Goal: Complete application form

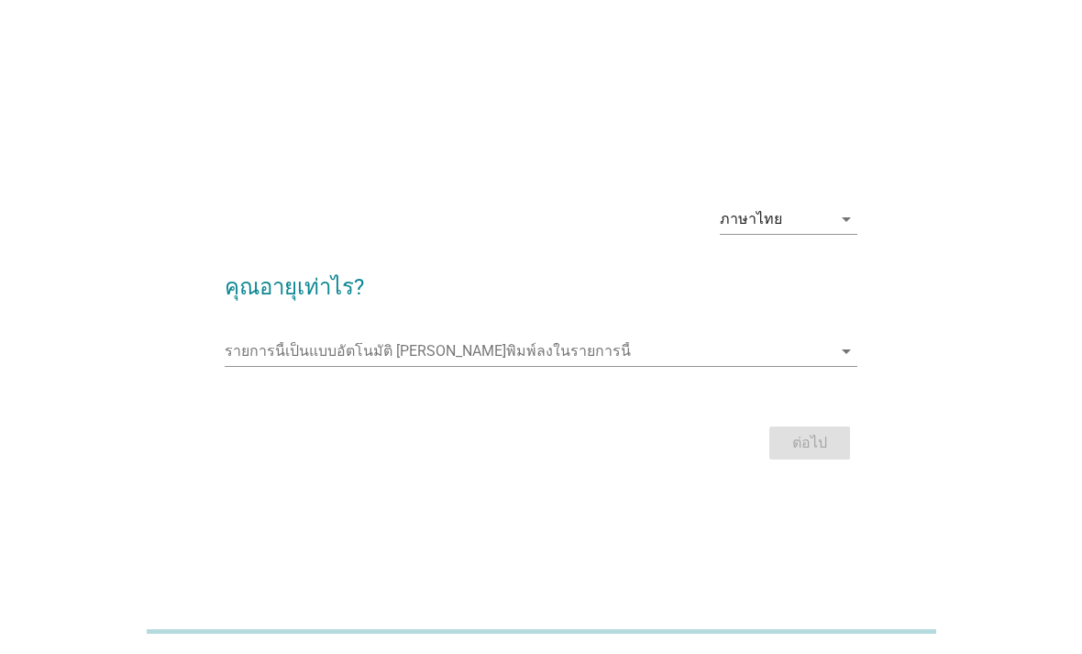
click at [698, 366] on input "รายการนี้เป็นแบบอัตโนมัติ คุณสามารถพิมพ์ลงในรายการนี้" at bounding box center [529, 350] width 608 height 29
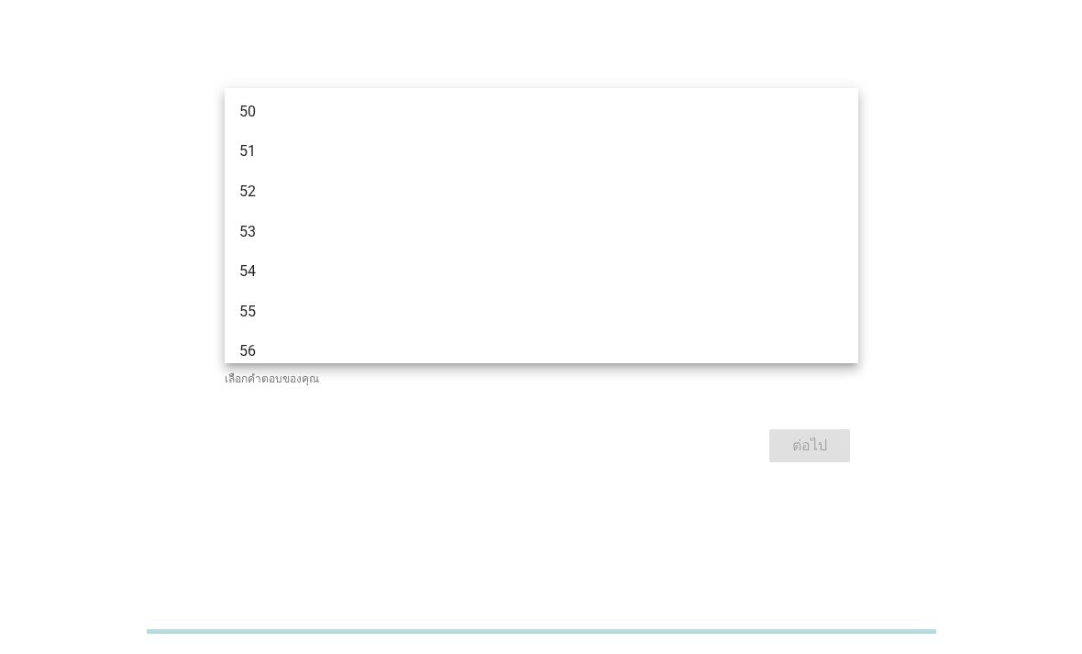
scroll to position [1284, 0]
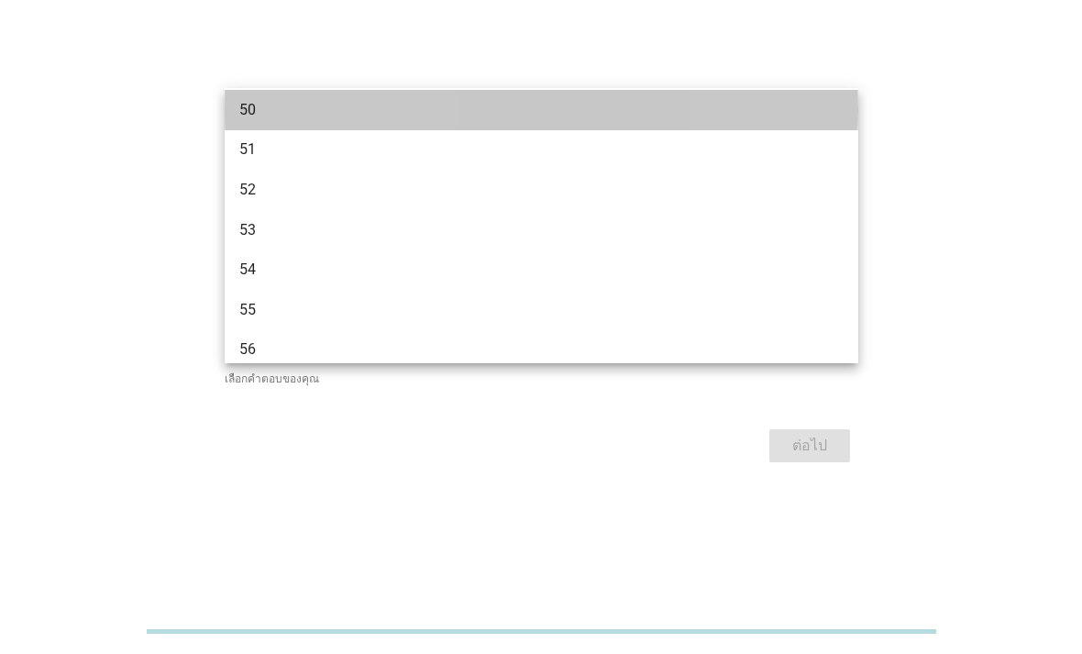
click at [321, 116] on div "50" at bounding box center [516, 110] width 554 height 22
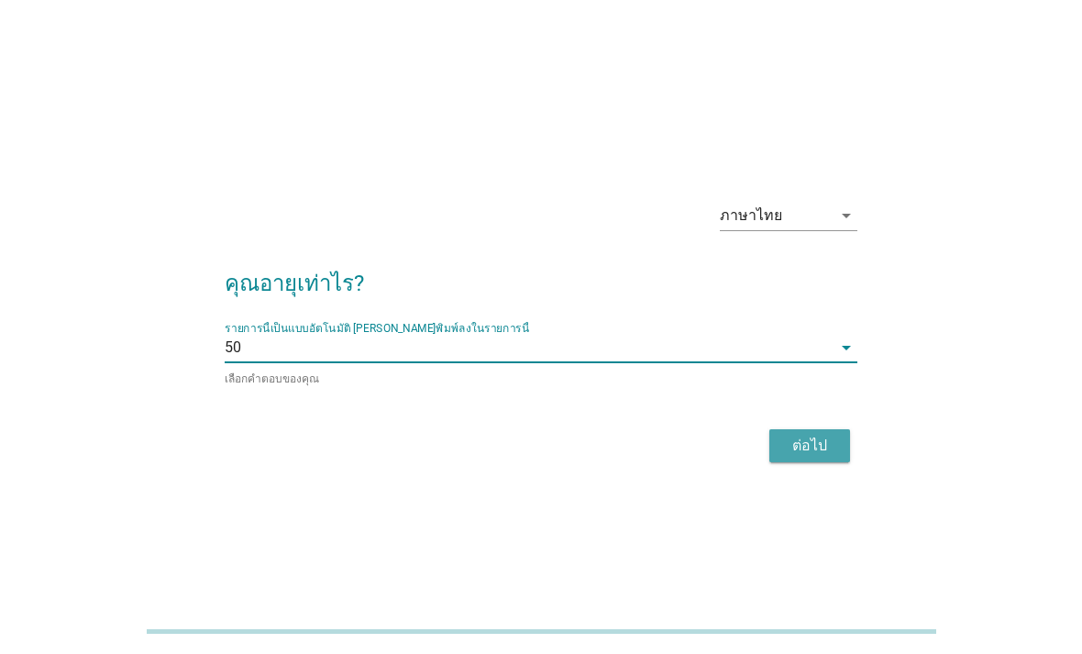
click at [828, 457] on div "ต่อไป" at bounding box center [809, 446] width 51 height 22
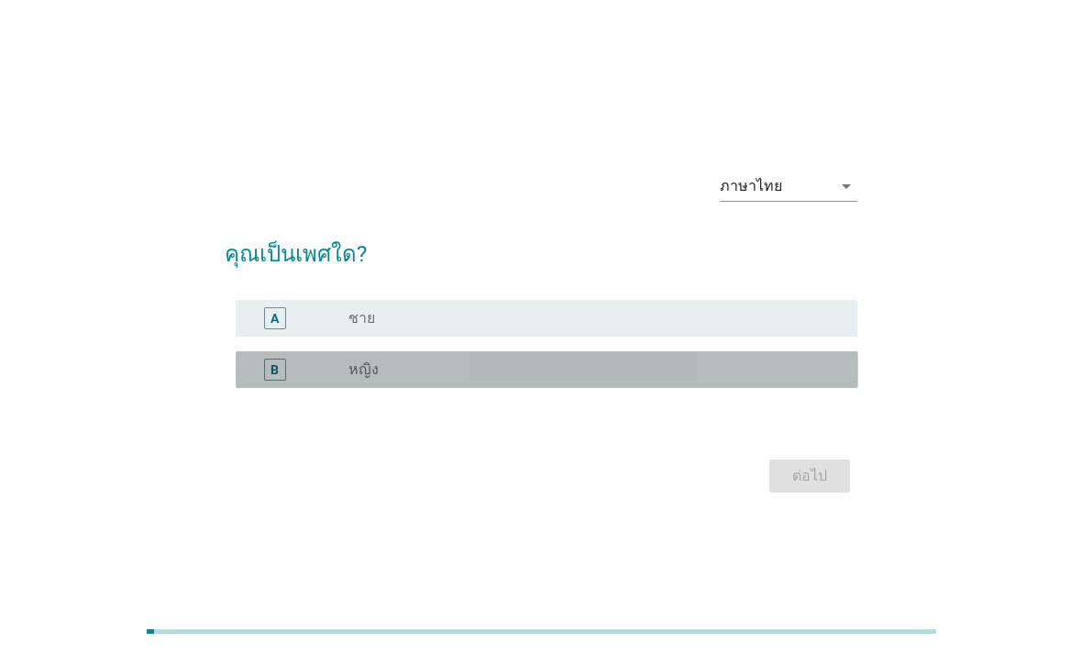
click at [697, 379] on div "radio_button_unchecked หญิง" at bounding box center [587, 369] width 479 height 18
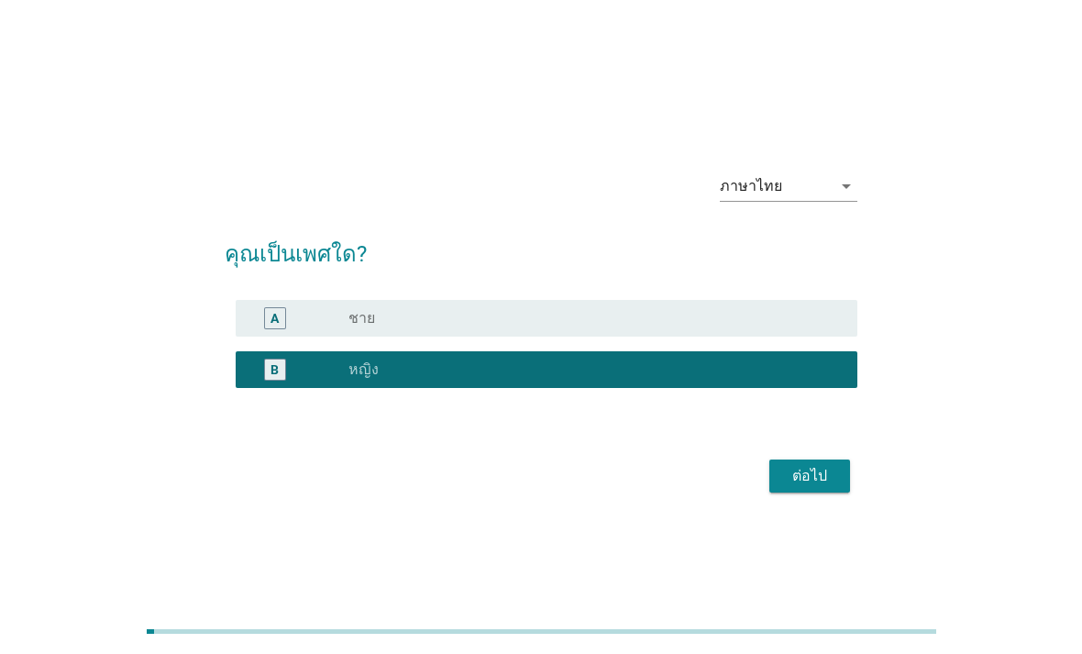
click at [828, 487] on div "ต่อไป" at bounding box center [809, 476] width 51 height 22
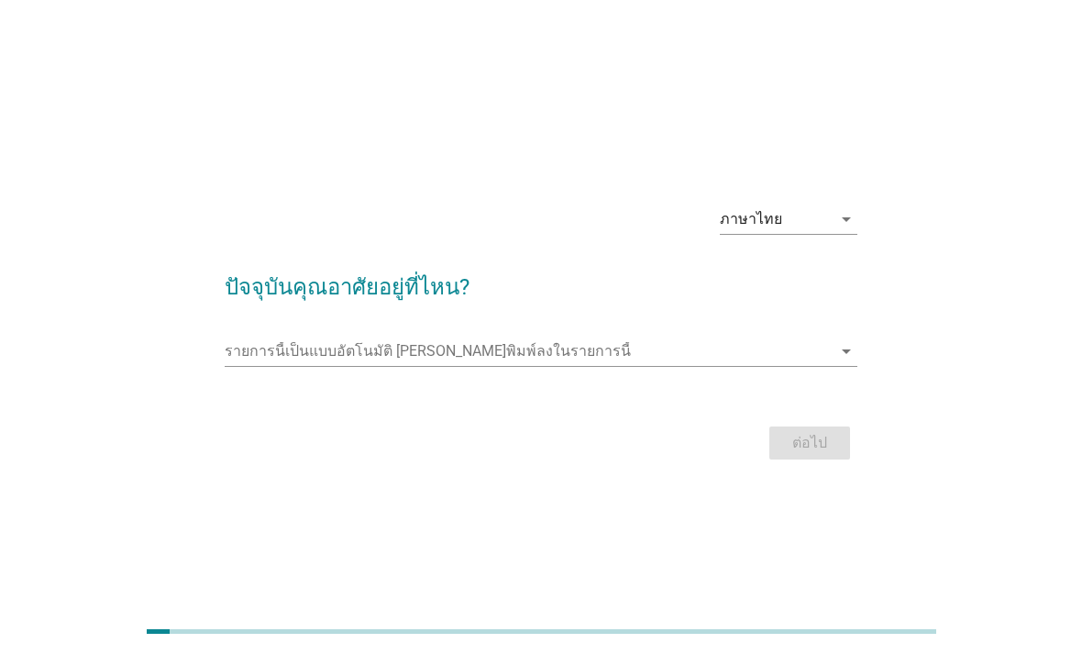
click at [850, 362] on icon "arrow_drop_down" at bounding box center [846, 351] width 22 height 22
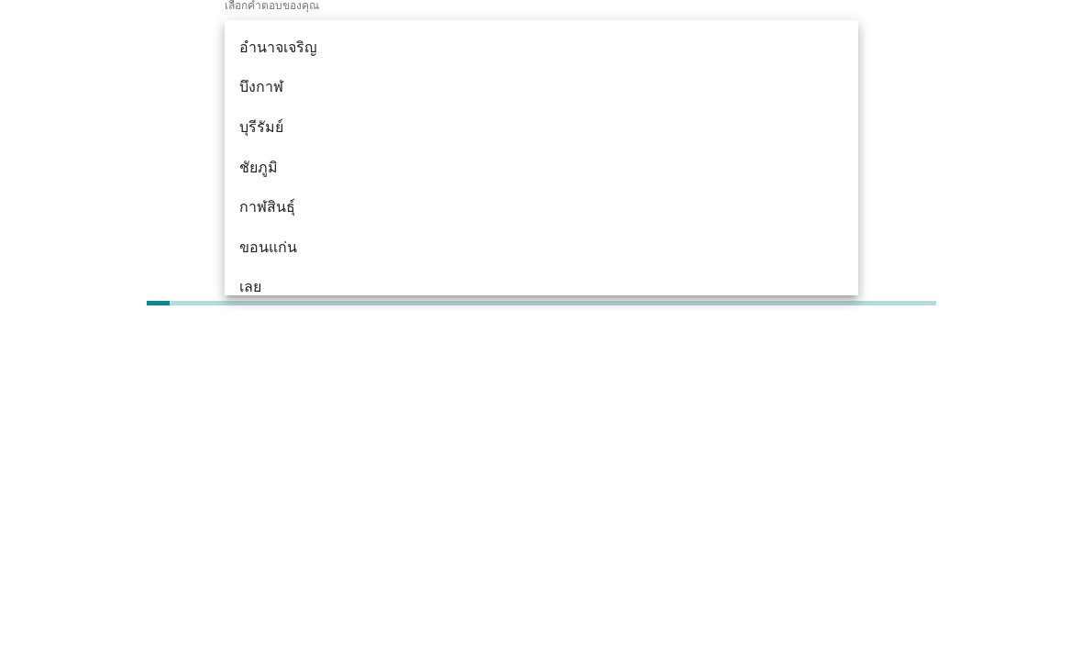
scroll to position [104, 0]
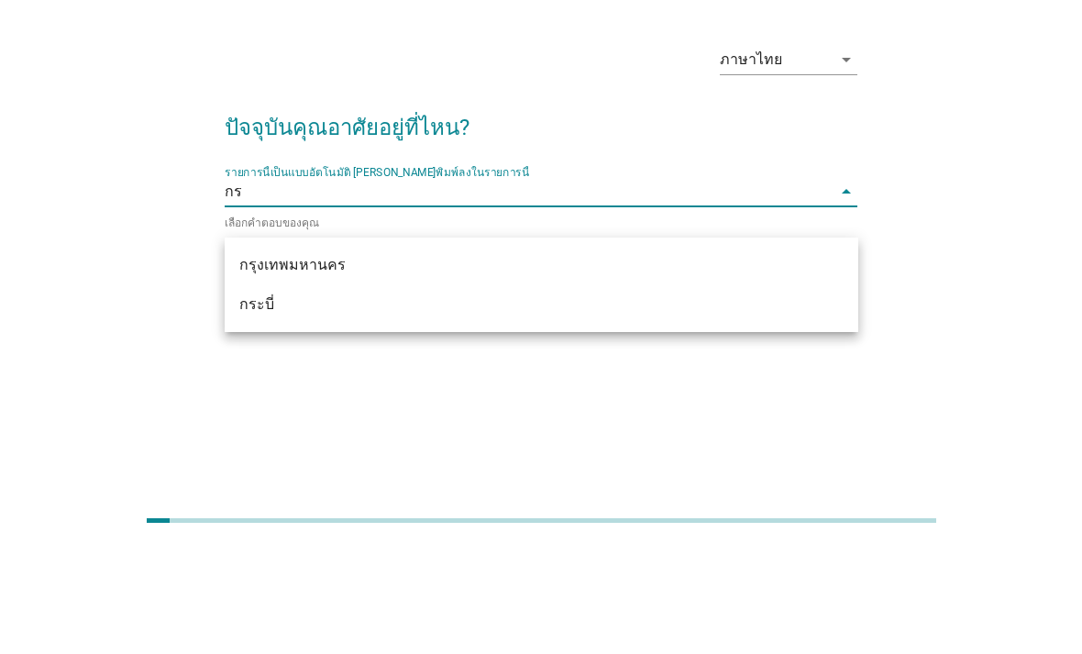
type input "กรุ"
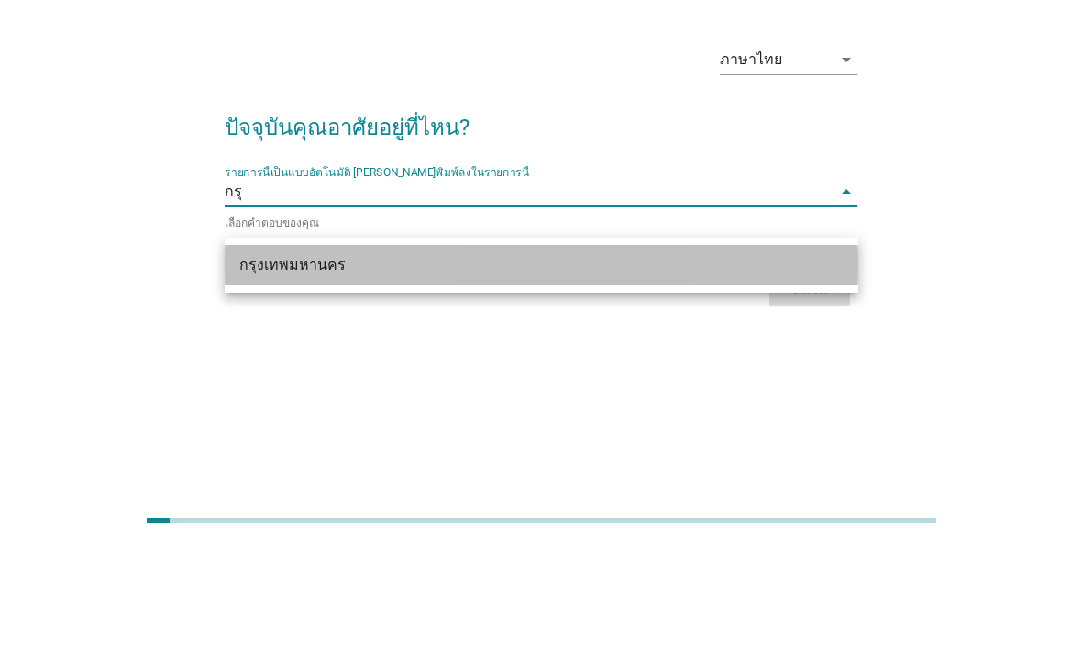
click at [510, 365] on div "กรุงเทพมหานคร" at bounding box center [516, 376] width 554 height 22
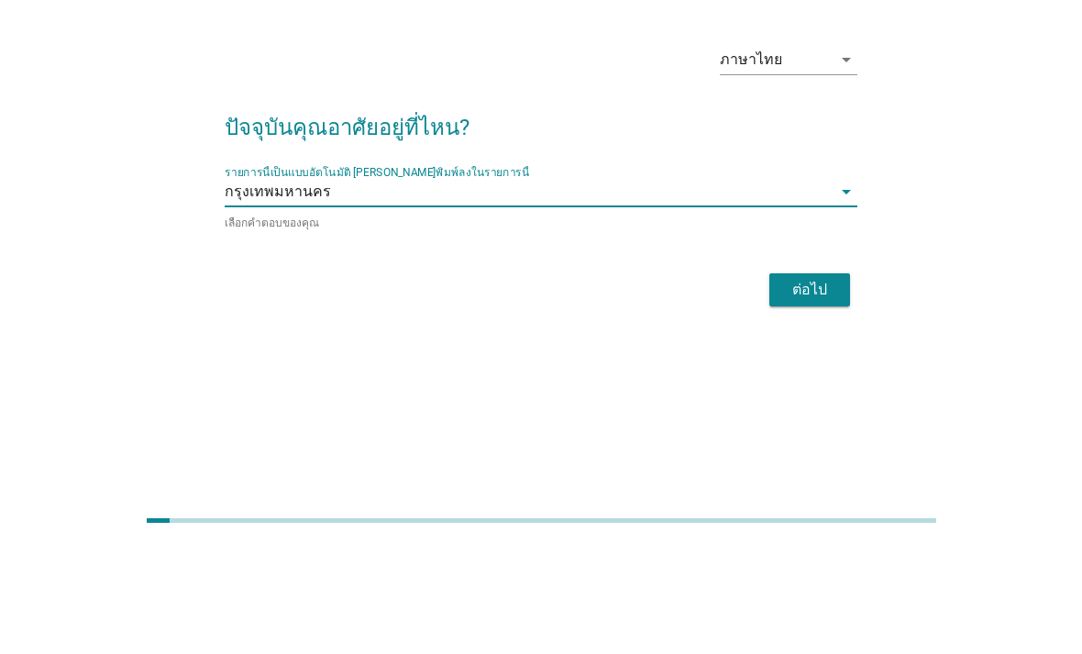
click at [821, 390] on div "ต่อไป" at bounding box center [809, 401] width 51 height 22
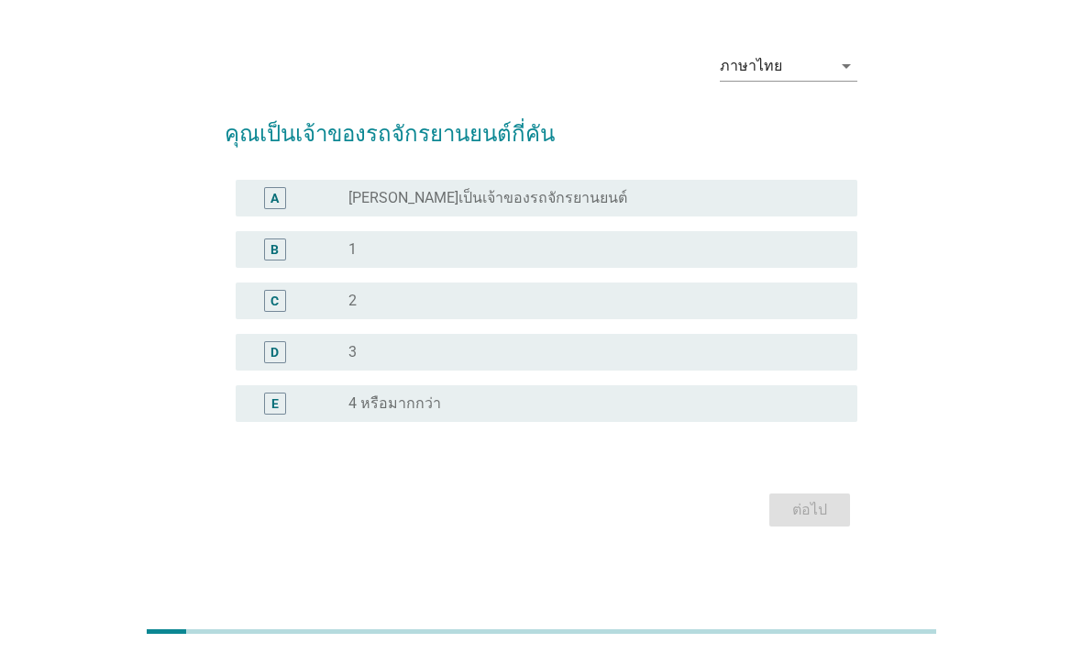
scroll to position [0, 0]
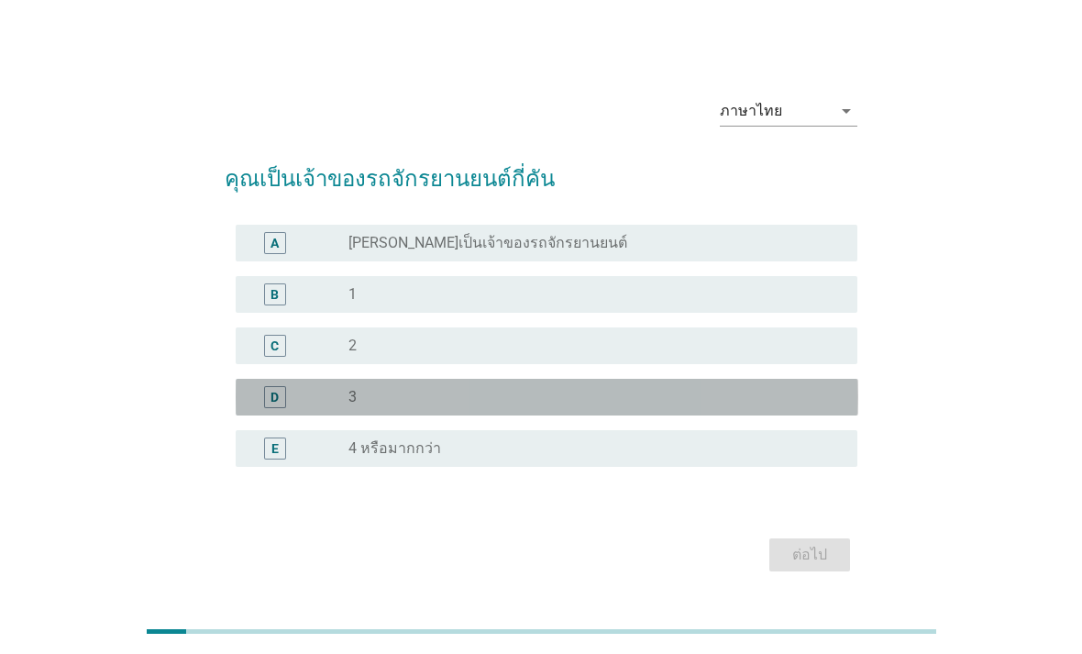
click at [645, 406] on div "radio_button_unchecked 3" at bounding box center [587, 397] width 479 height 18
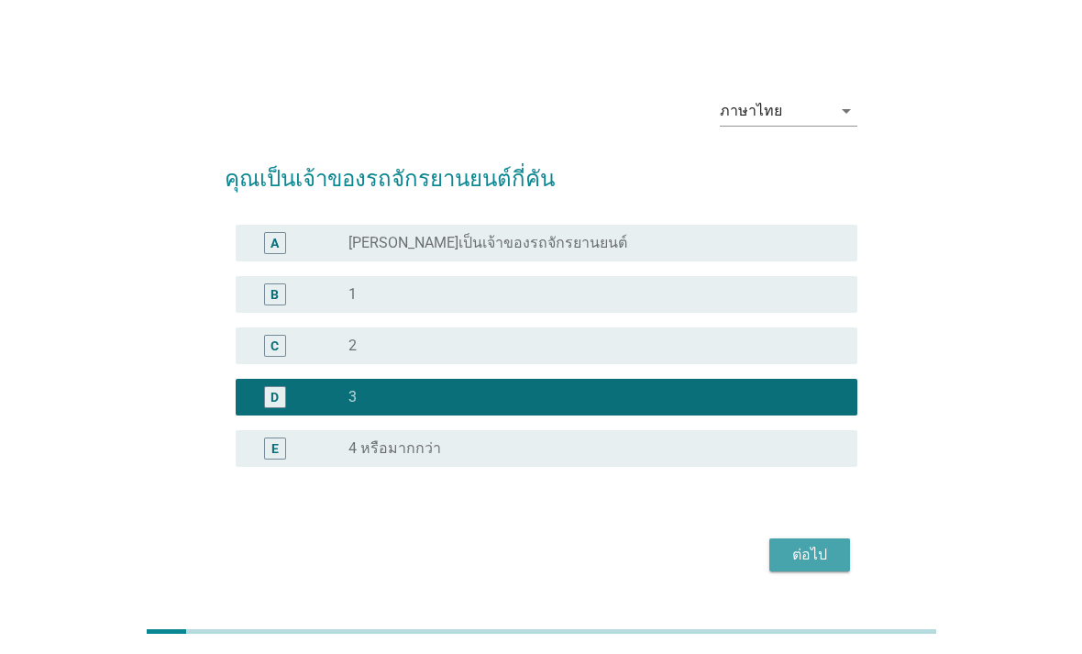
click at [826, 566] on div "ต่อไป" at bounding box center [809, 555] width 51 height 22
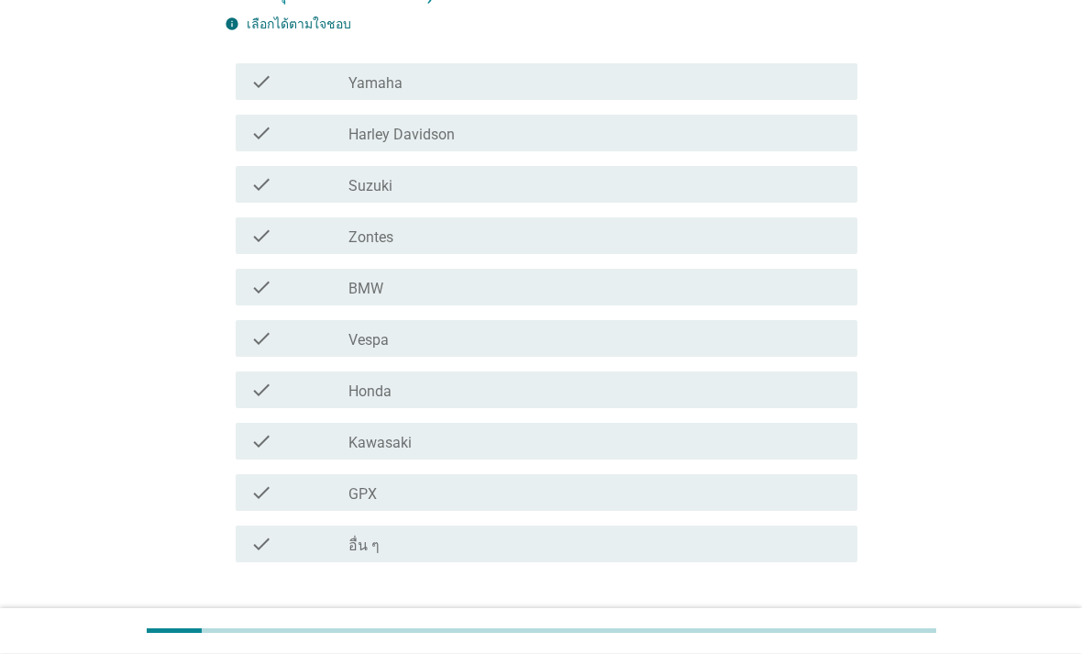
scroll to position [221, 0]
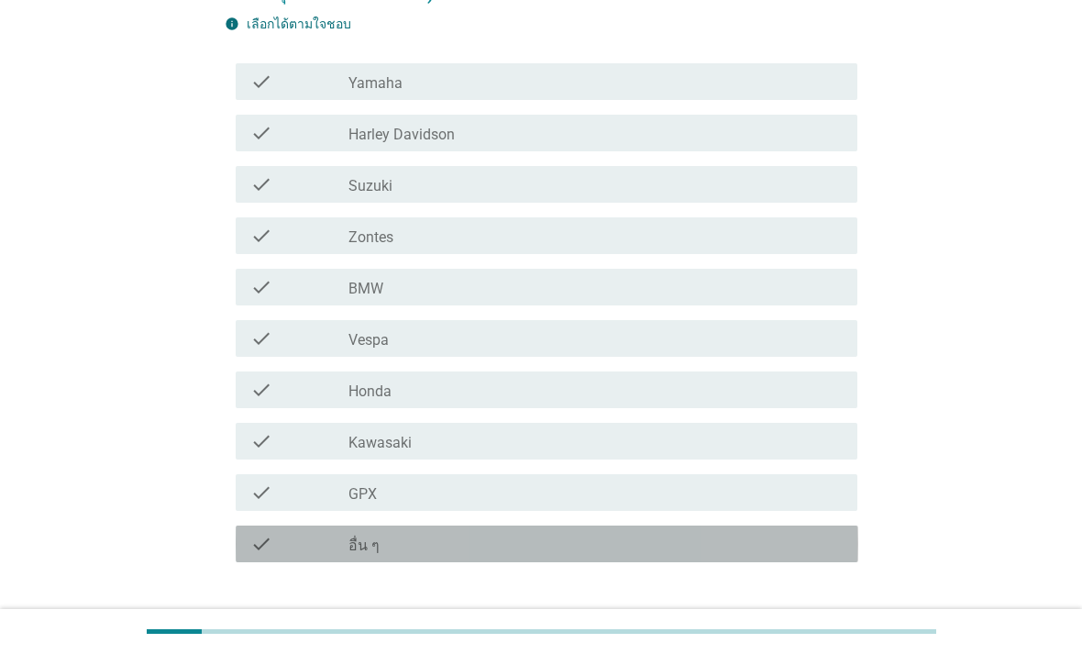
click at [779, 536] on div "check_box_outline_blank อื่น ๆ" at bounding box center [595, 544] width 494 height 22
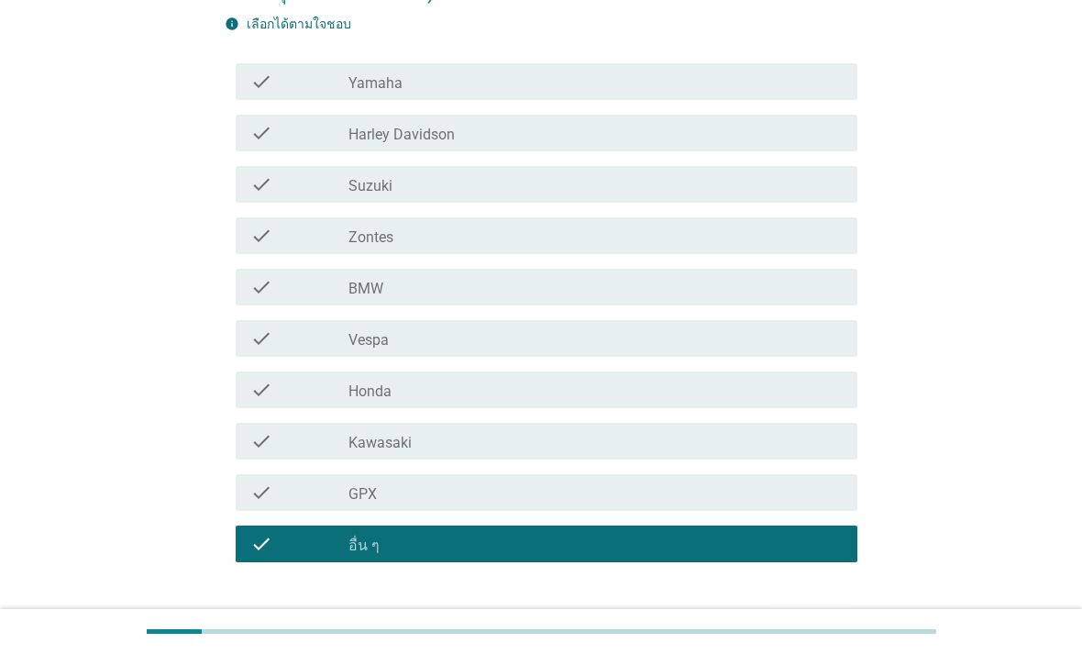
click at [821, 623] on div "ต่อไป" at bounding box center [809, 628] width 51 height 22
